Goal: Information Seeking & Learning: Find specific fact

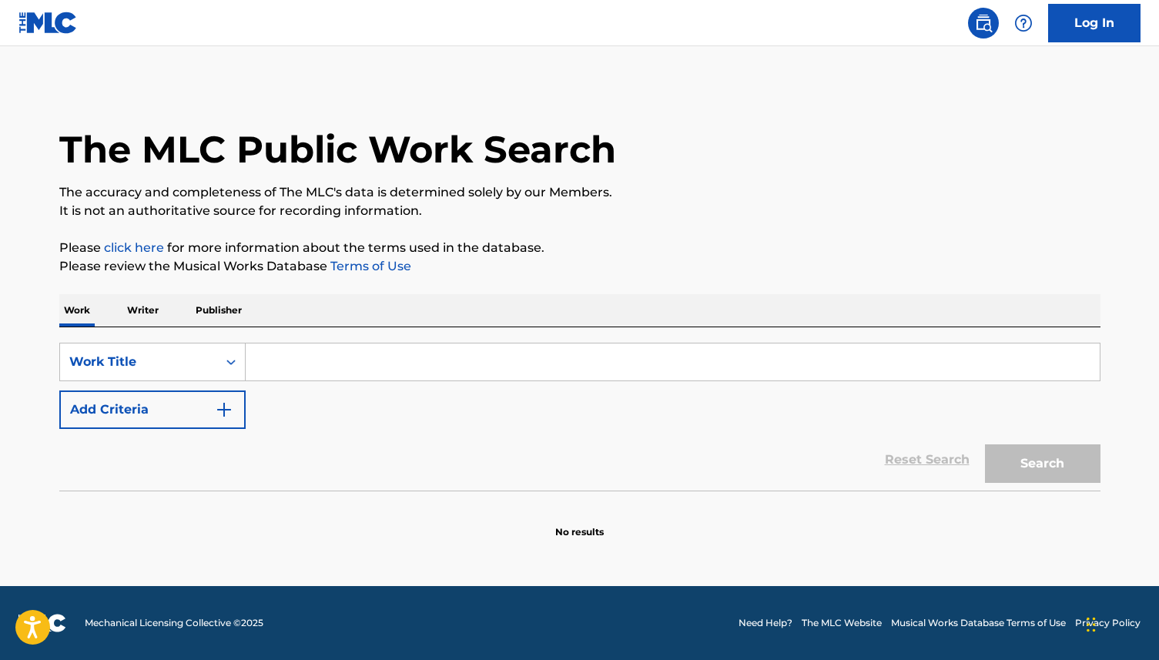
click at [300, 359] on input "Search Form" at bounding box center [673, 361] width 854 height 37
paste input "THE WHITE WALL"
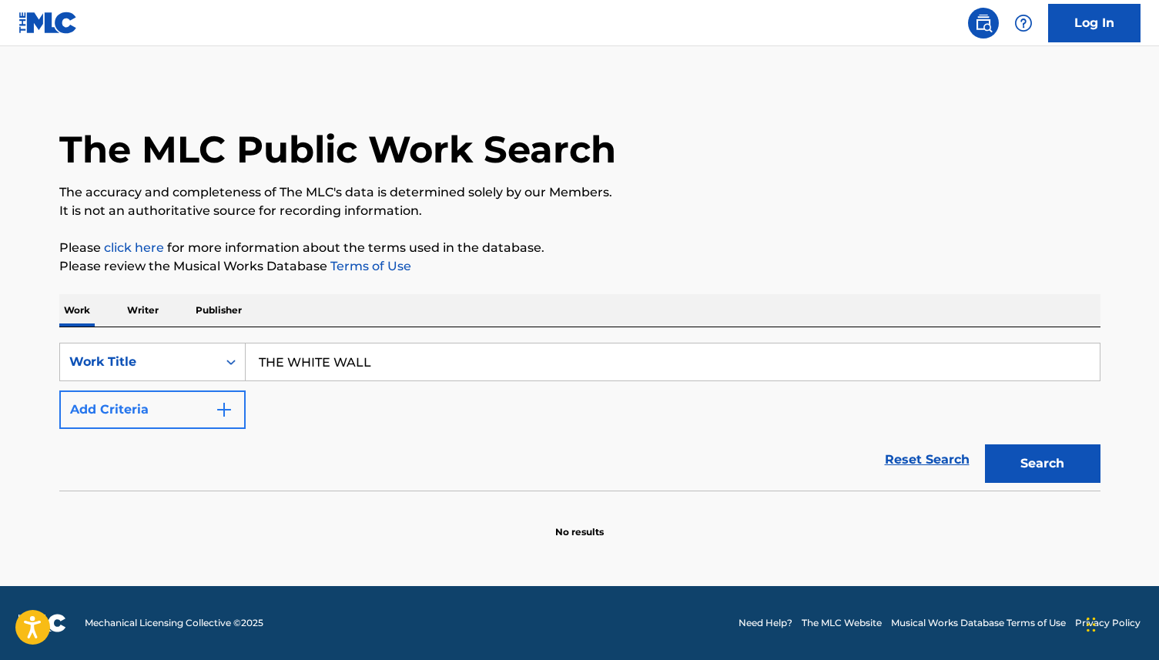
type input "THE WHITE WALL"
click at [196, 410] on button "Add Criteria" at bounding box center [152, 409] width 186 height 39
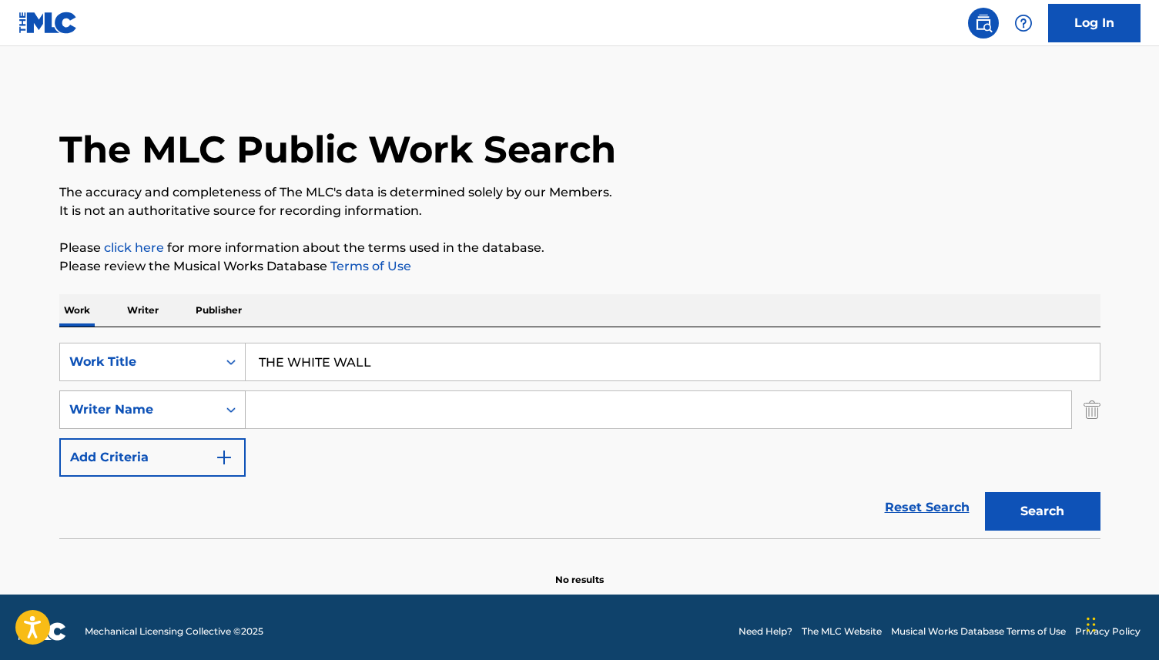
click at [193, 410] on div "Writer Name" at bounding box center [138, 409] width 139 height 18
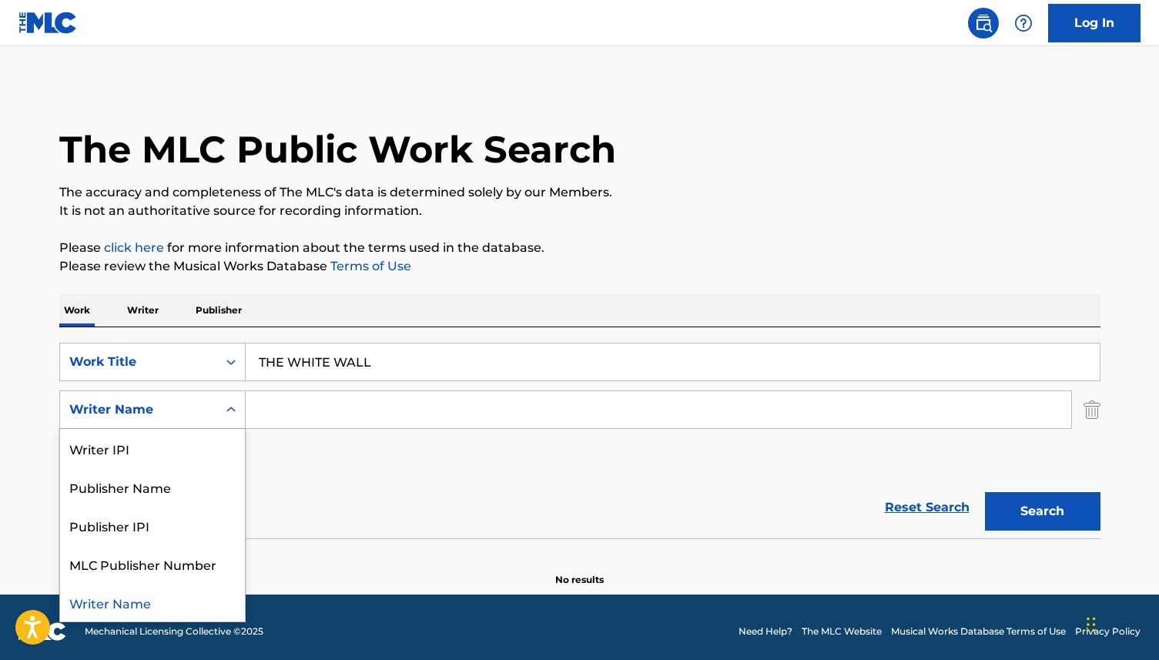
click at [325, 405] on input "Search Form" at bounding box center [659, 409] width 826 height 37
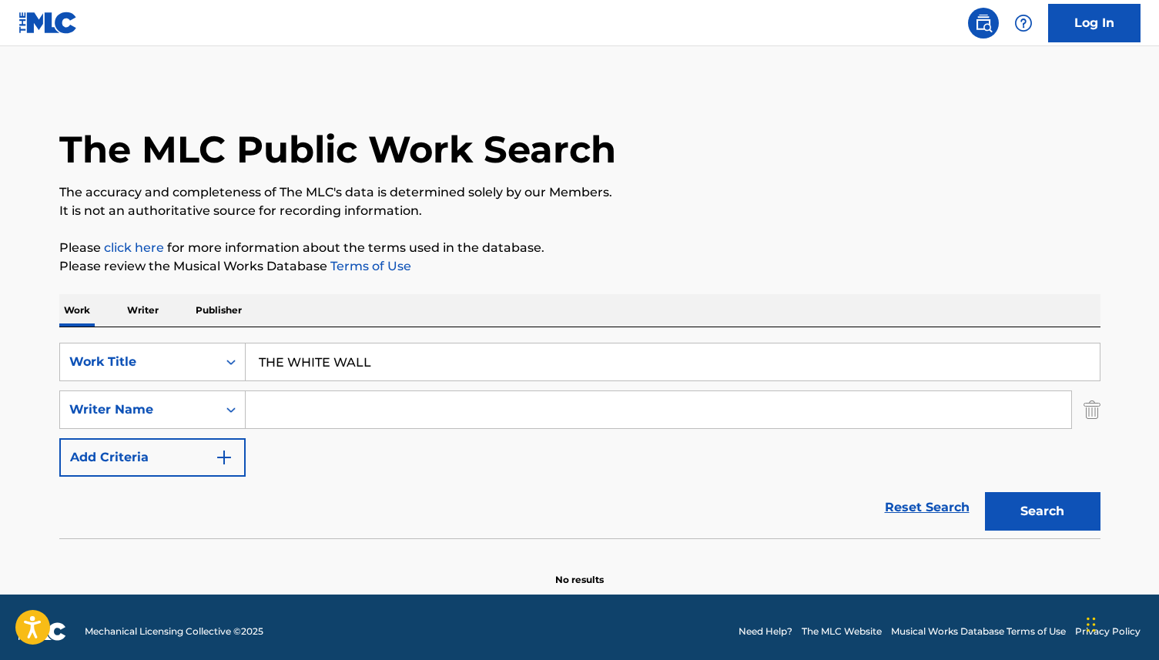
click at [310, 404] on input "Search Form" at bounding box center [659, 409] width 826 height 37
paste input "[PERSON_NAME]"
type input "[PERSON_NAME]"
click at [1027, 519] on button "Search" at bounding box center [1043, 511] width 116 height 39
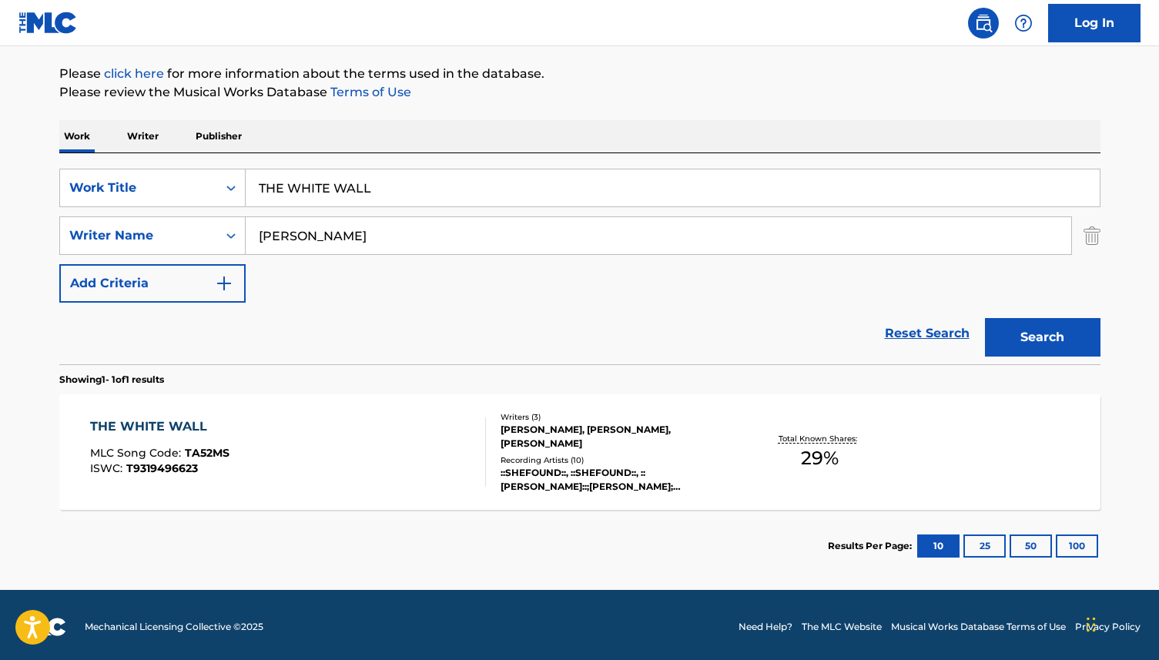
scroll to position [178, 0]
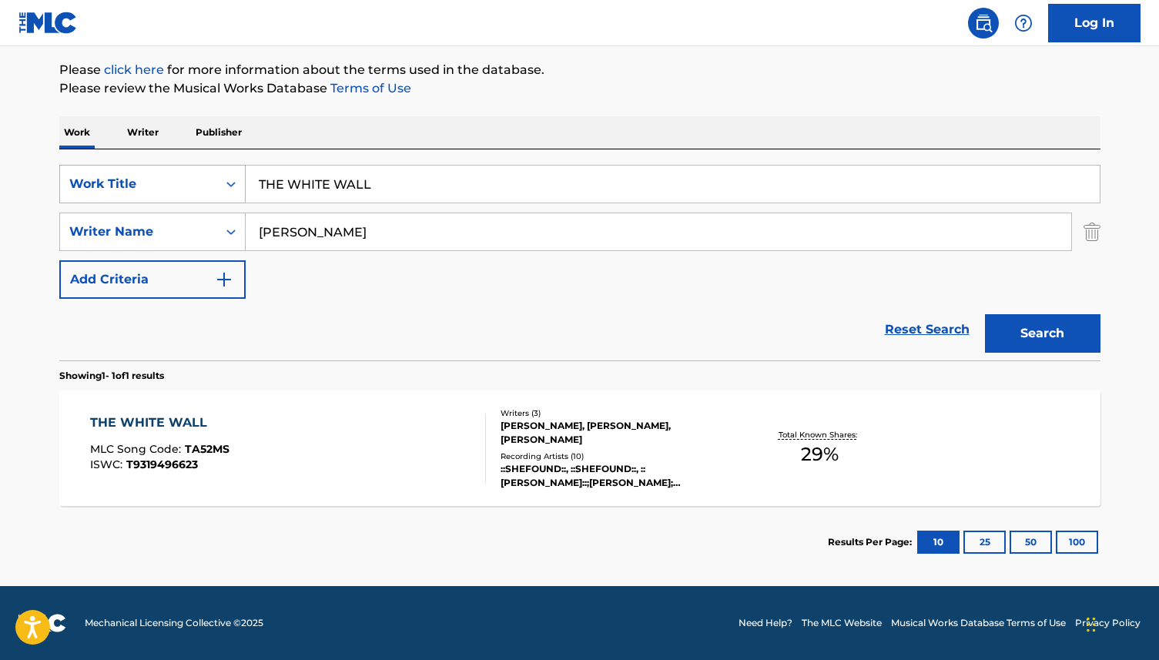
click at [232, 183] on div "SearchWithCriteriadbaaf08d-66c5-4bdf-be8f-735b0be9efa3 Work Title THE WHITE WALL" at bounding box center [579, 184] width 1041 height 39
paste input "YOU FORGOT YOUR KEYS"
type input "YOU FORGOT YOUR KEYS"
drag, startPoint x: 422, startPoint y: 230, endPoint x: 186, endPoint y: 180, distance: 240.9
click at [189, 186] on div "SearchWithCriteriadbaaf08d-66c5-4bdf-be8f-735b0be9efa3 Work Title YOU FORGOT YO…" at bounding box center [579, 232] width 1041 height 134
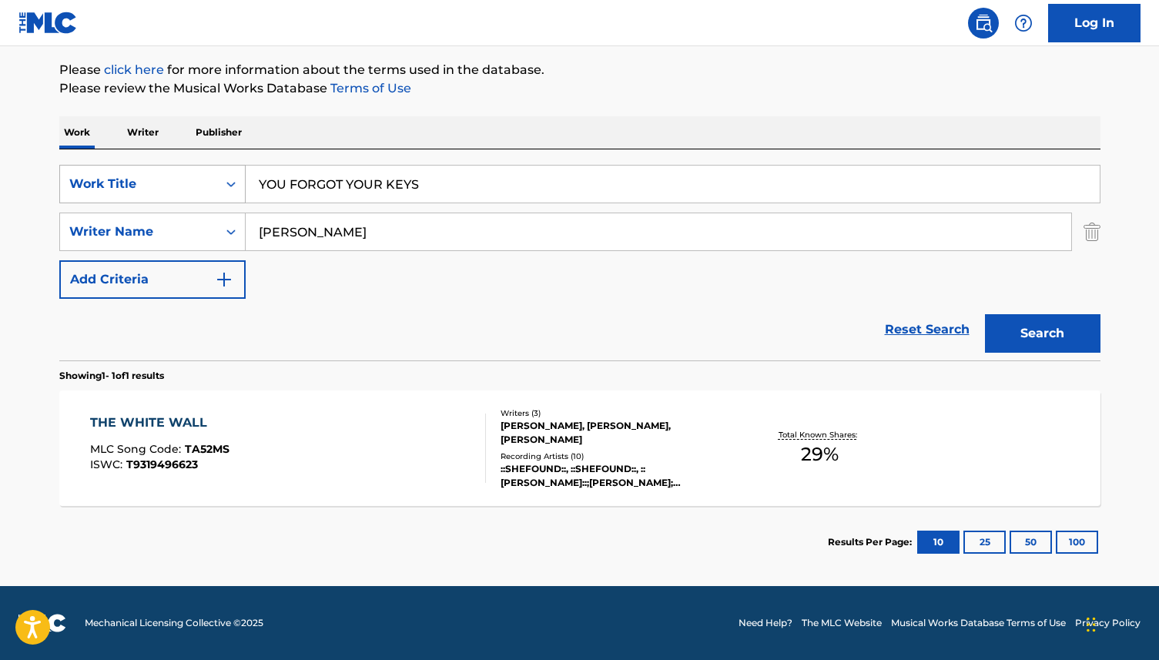
paste input "[PERSON_NAME]"
type input "[PERSON_NAME]"
click at [1059, 330] on button "Search" at bounding box center [1043, 333] width 116 height 39
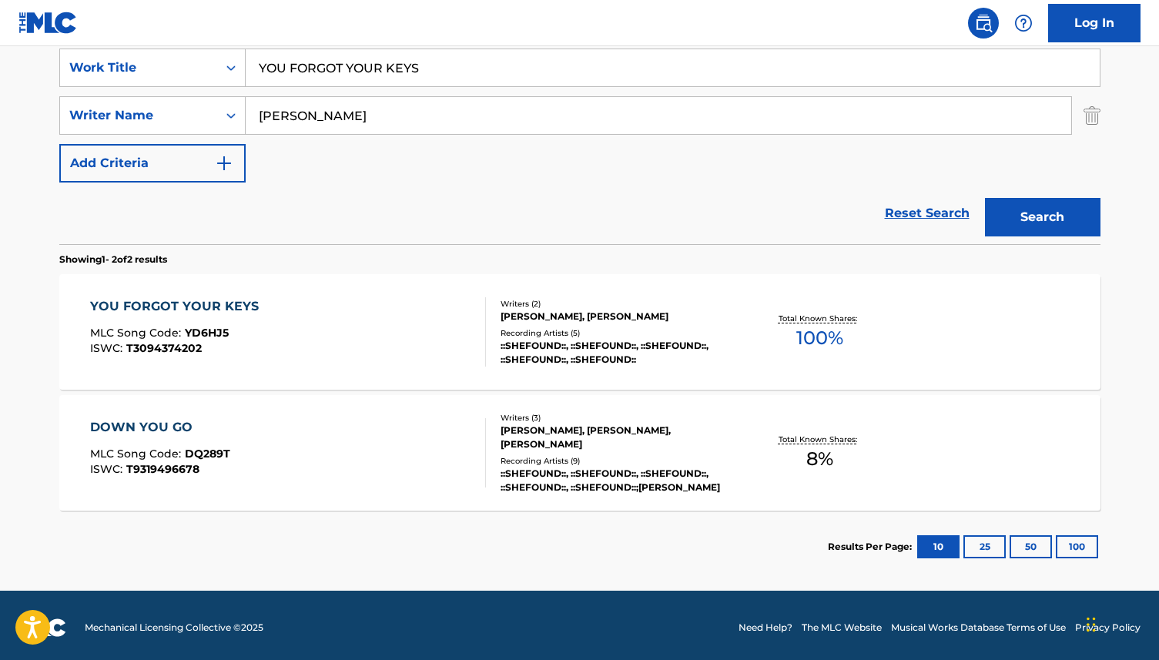
scroll to position [299, 0]
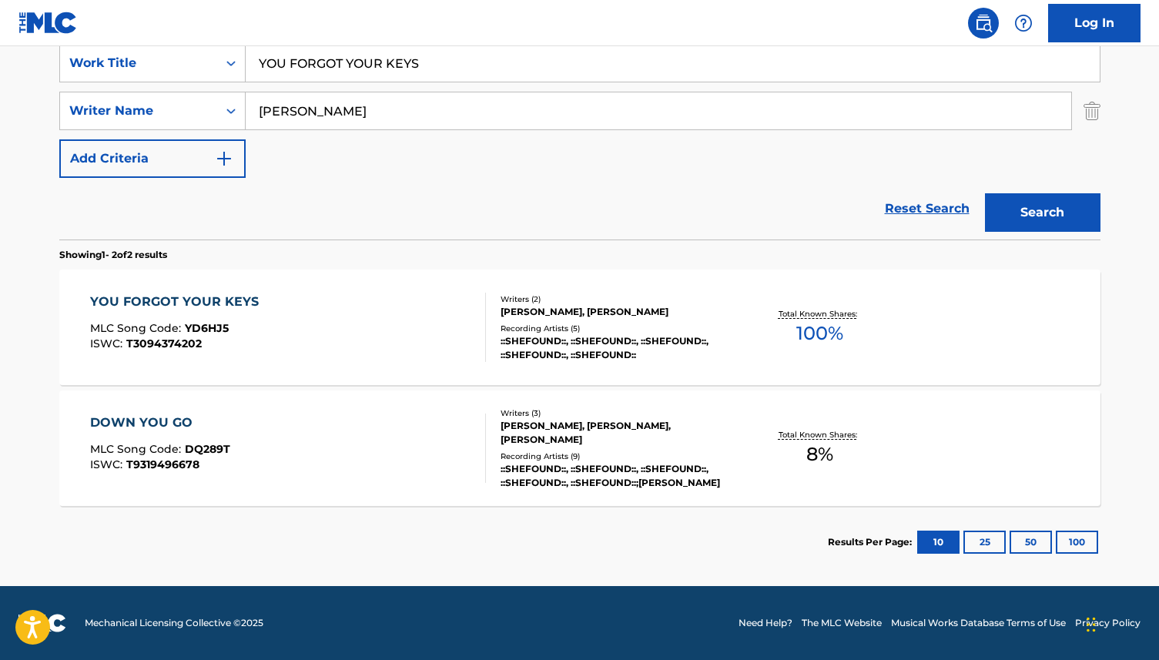
drag, startPoint x: 235, startPoint y: 333, endPoint x: 888, endPoint y: 1, distance: 732.6
